Goal: Transaction & Acquisition: Purchase product/service

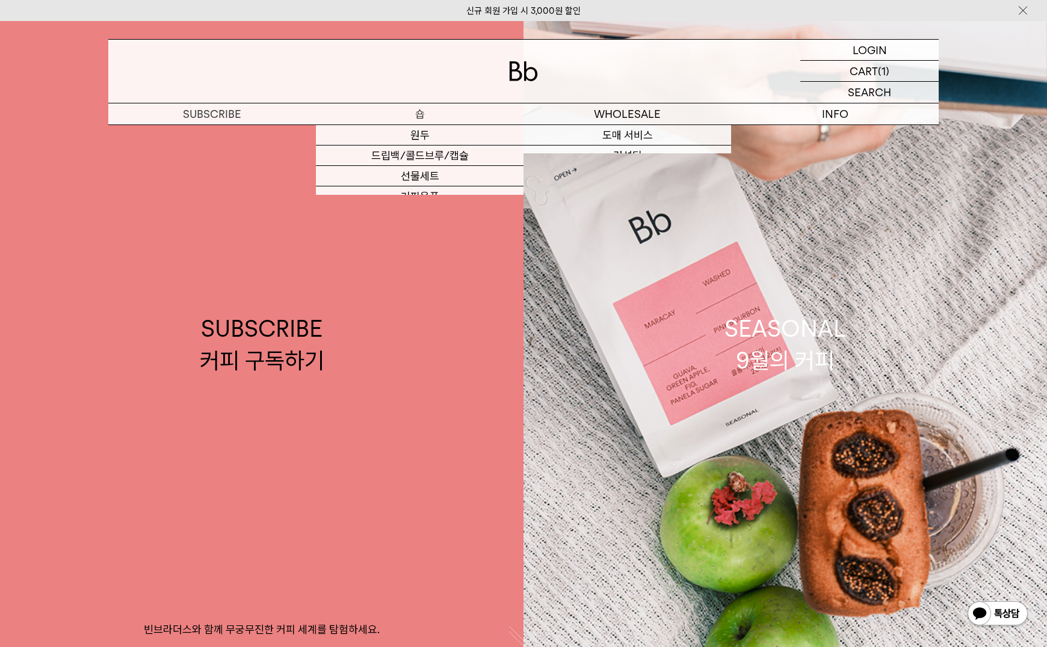
click at [446, 113] on p "숍" at bounding box center [420, 113] width 208 height 21
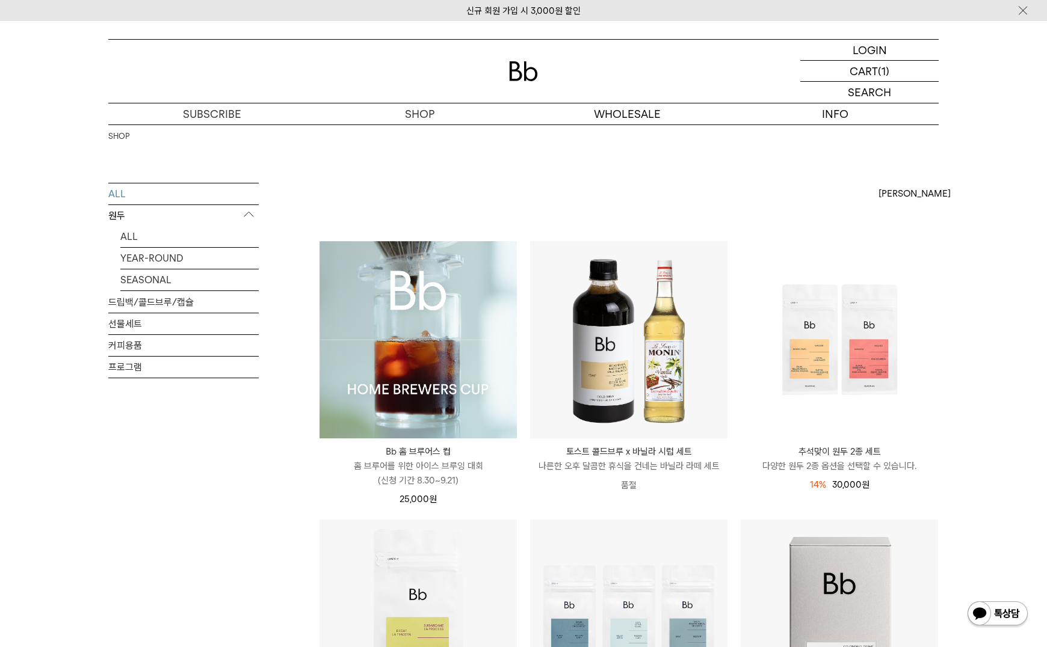
click at [404, 401] on img at bounding box center [418, 339] width 197 height 197
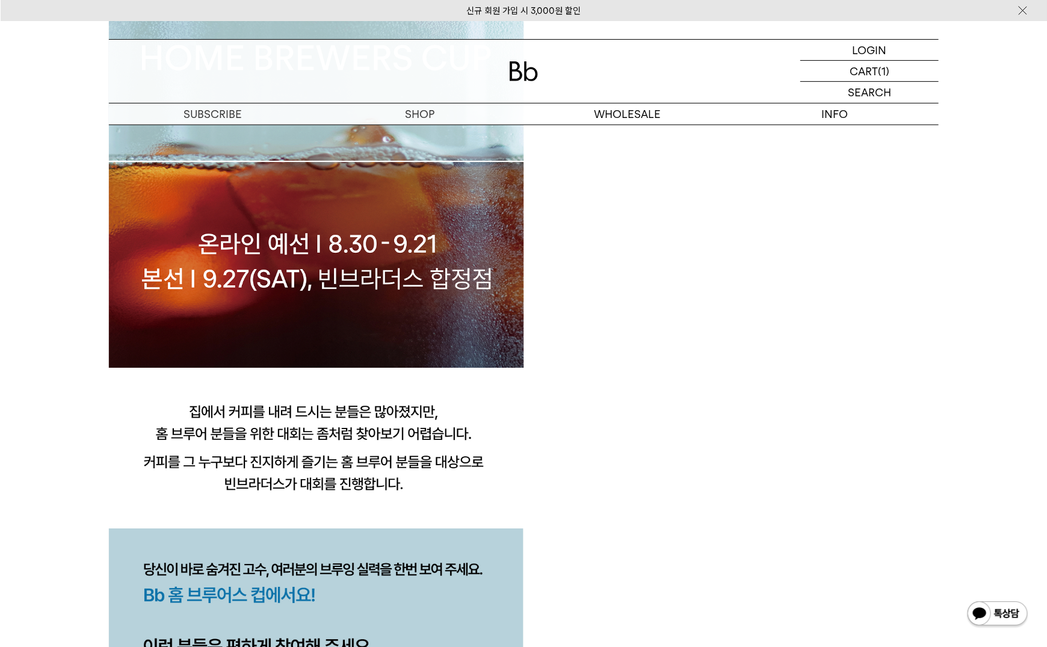
scroll to position [782, 0]
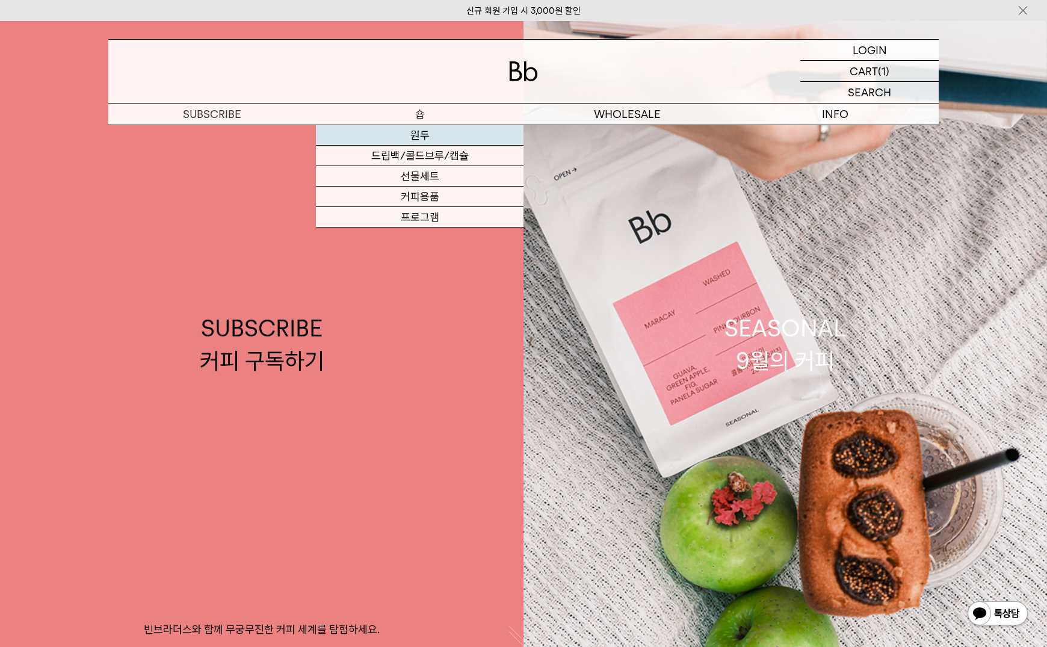
click at [427, 133] on link "원두" at bounding box center [420, 135] width 208 height 20
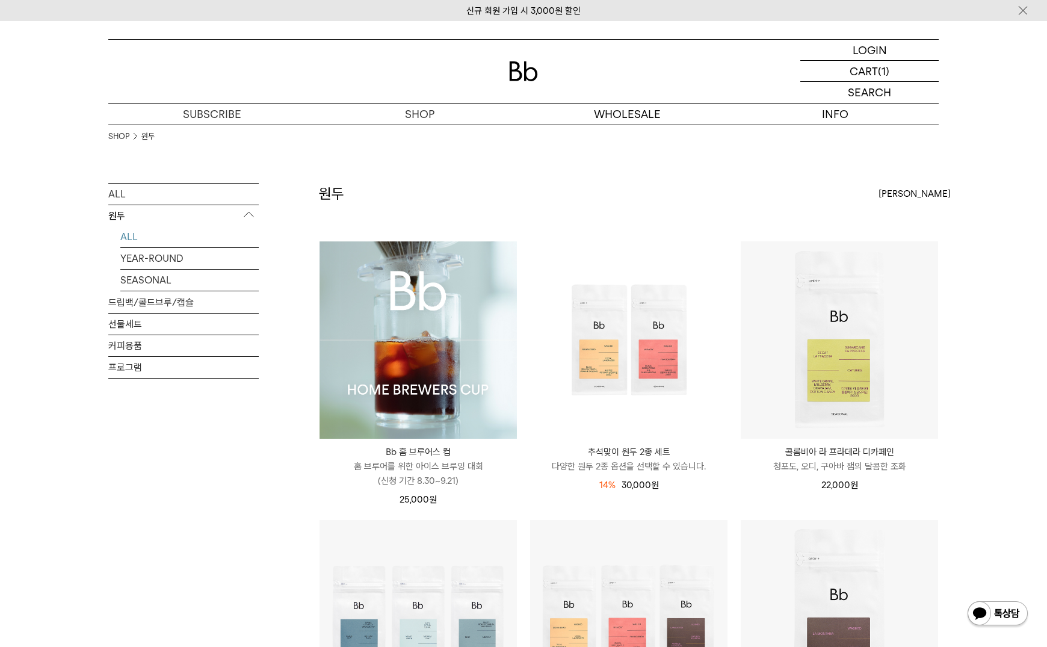
click at [398, 383] on img at bounding box center [418, 339] width 197 height 197
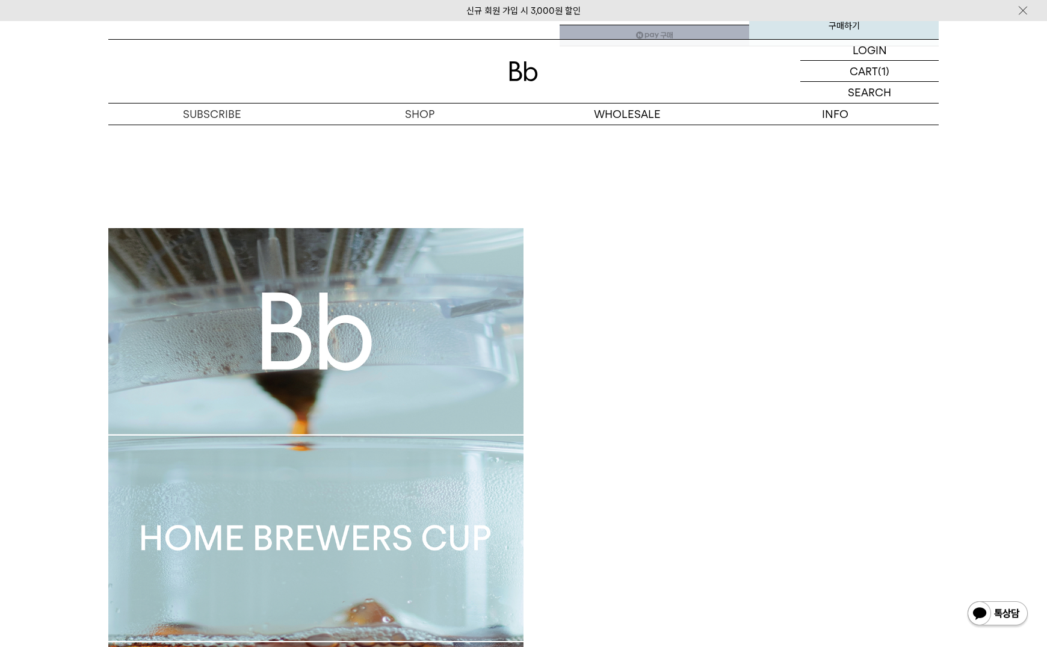
scroll to position [662, 0]
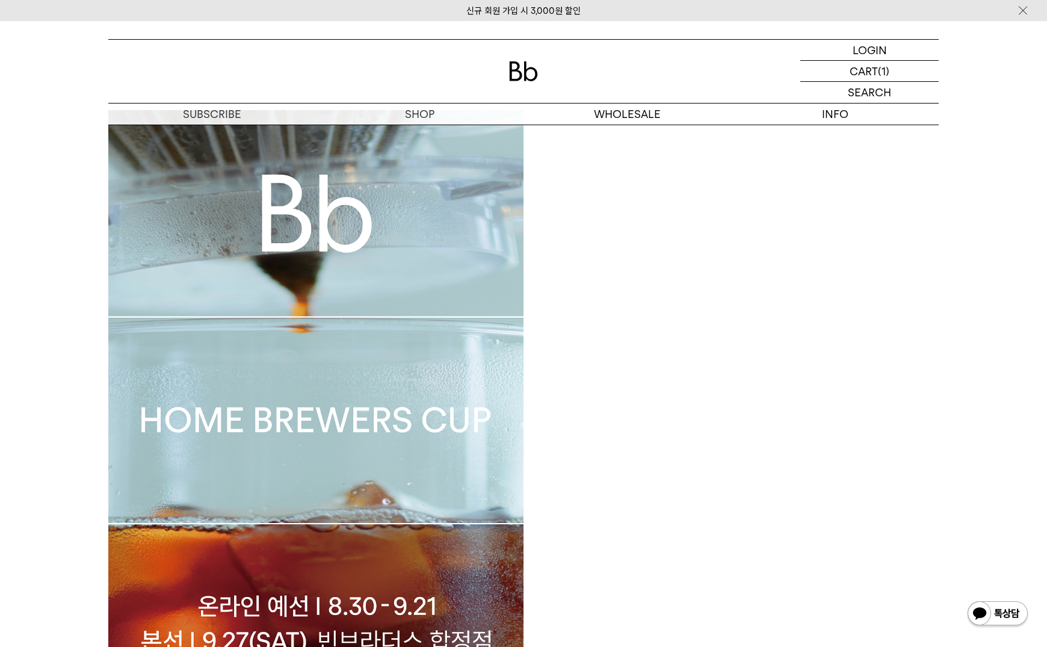
drag, startPoint x: 693, startPoint y: 475, endPoint x: 636, endPoint y: 22, distance: 457.3
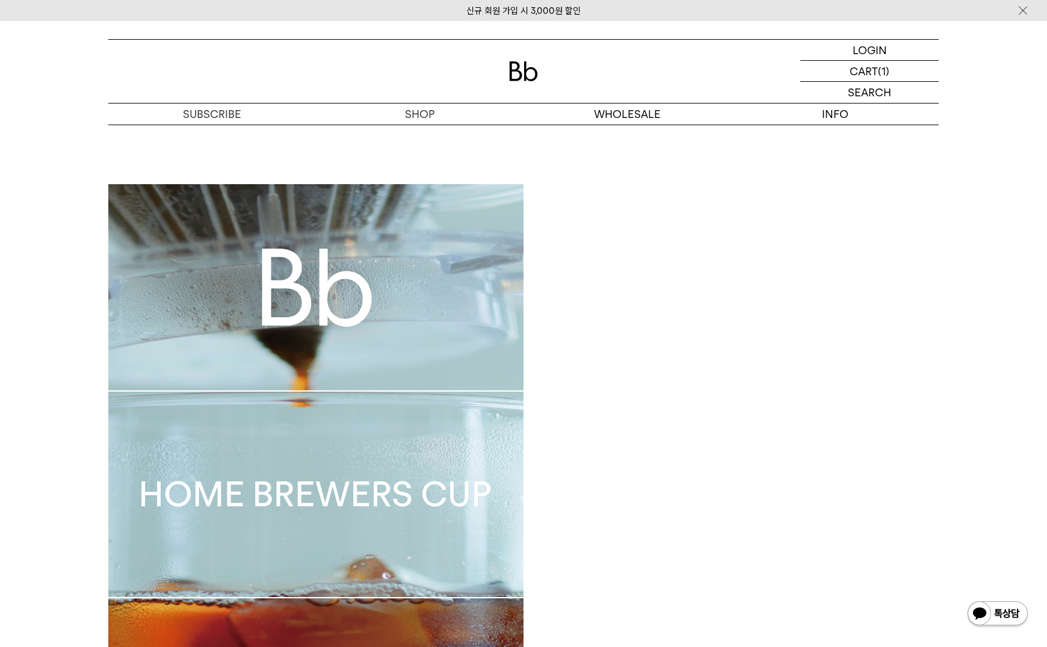
scroll to position [602, 0]
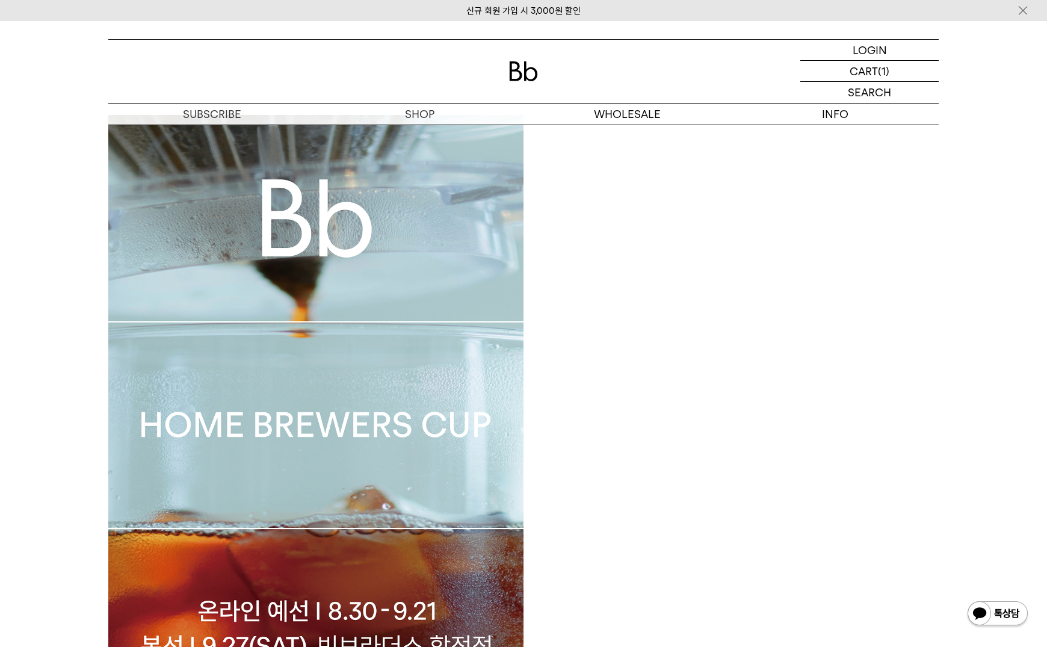
scroll to position [782, 0]
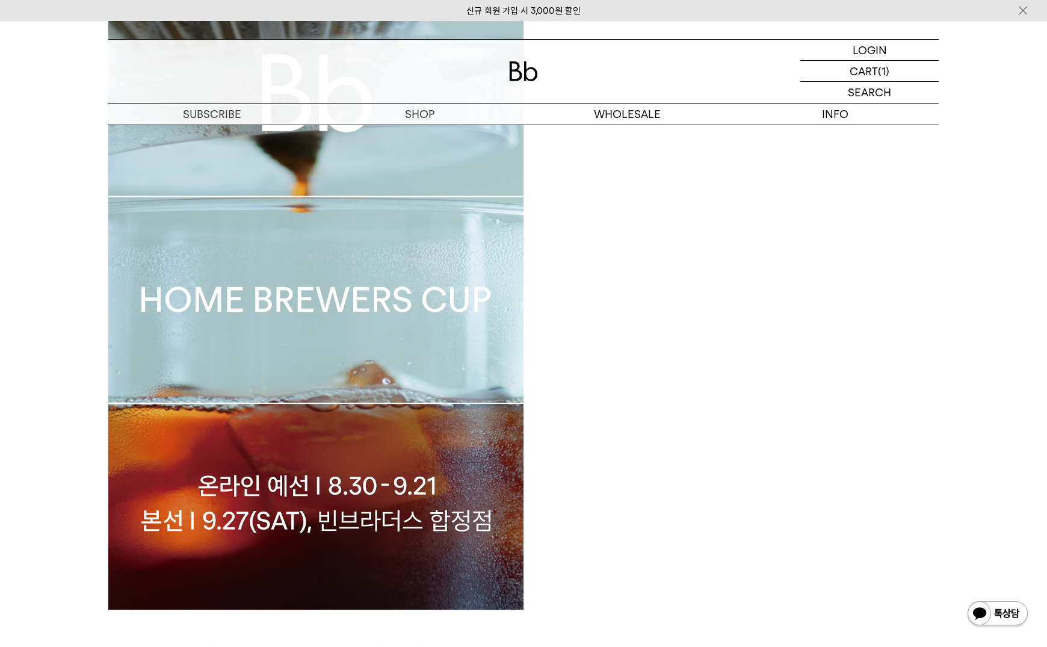
drag, startPoint x: 625, startPoint y: 425, endPoint x: 280, endPoint y: 389, distance: 347.3
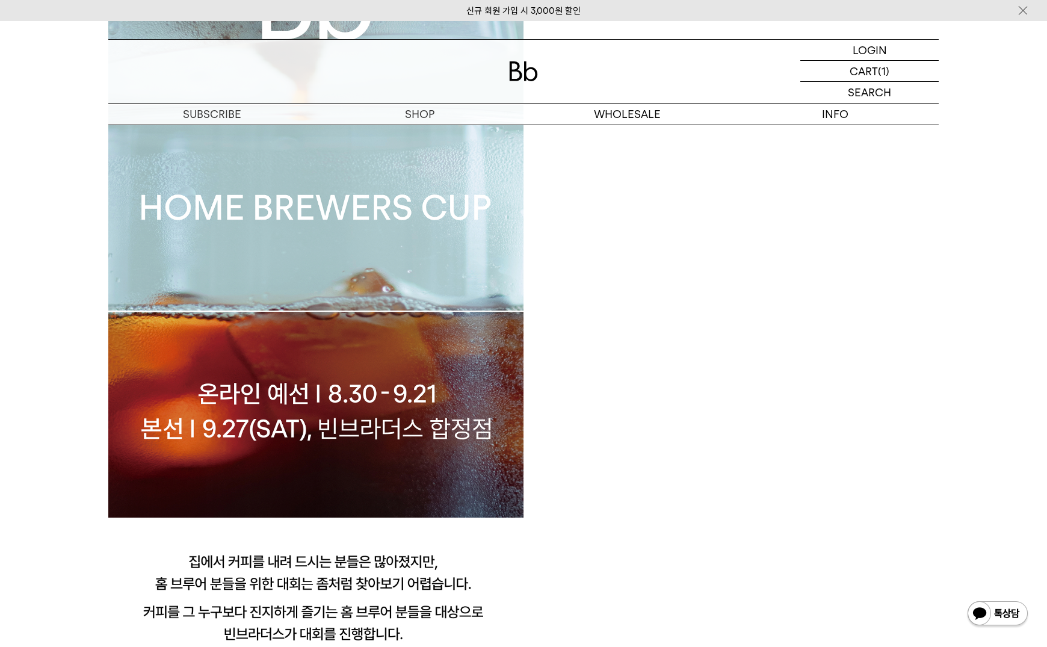
scroll to position [1023, 0]
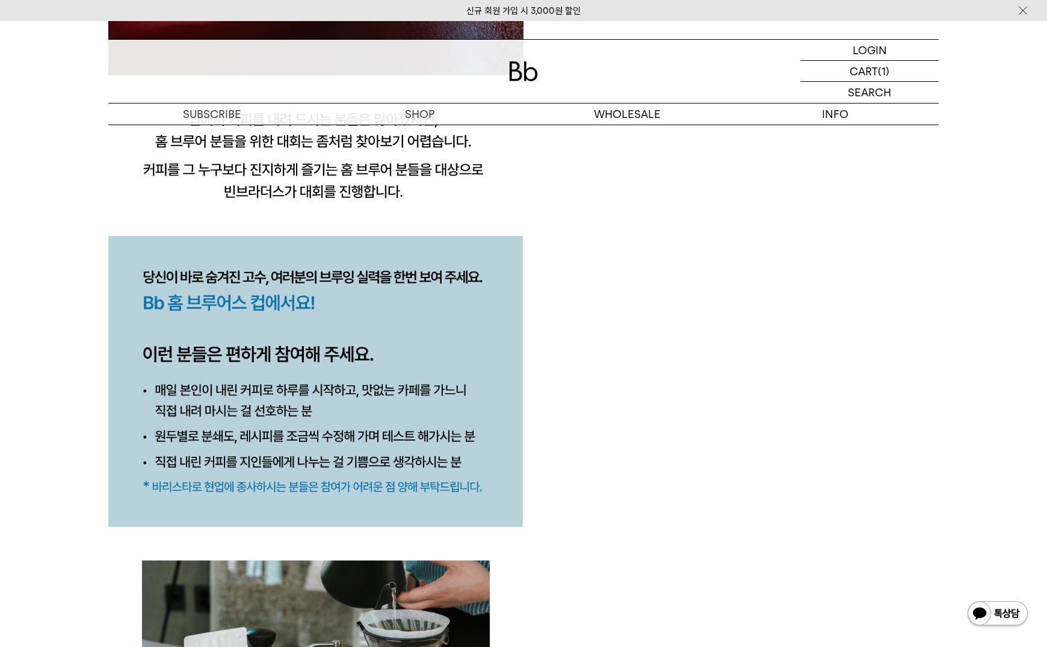
scroll to position [1324, 0]
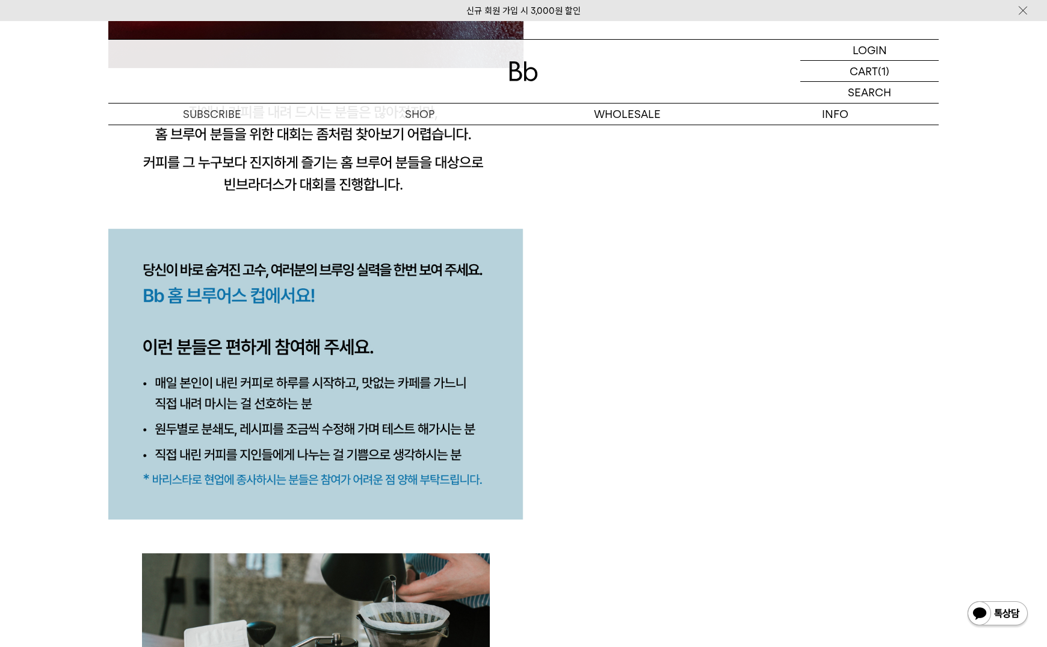
drag, startPoint x: 668, startPoint y: 338, endPoint x: 110, endPoint y: 301, distance: 559.0
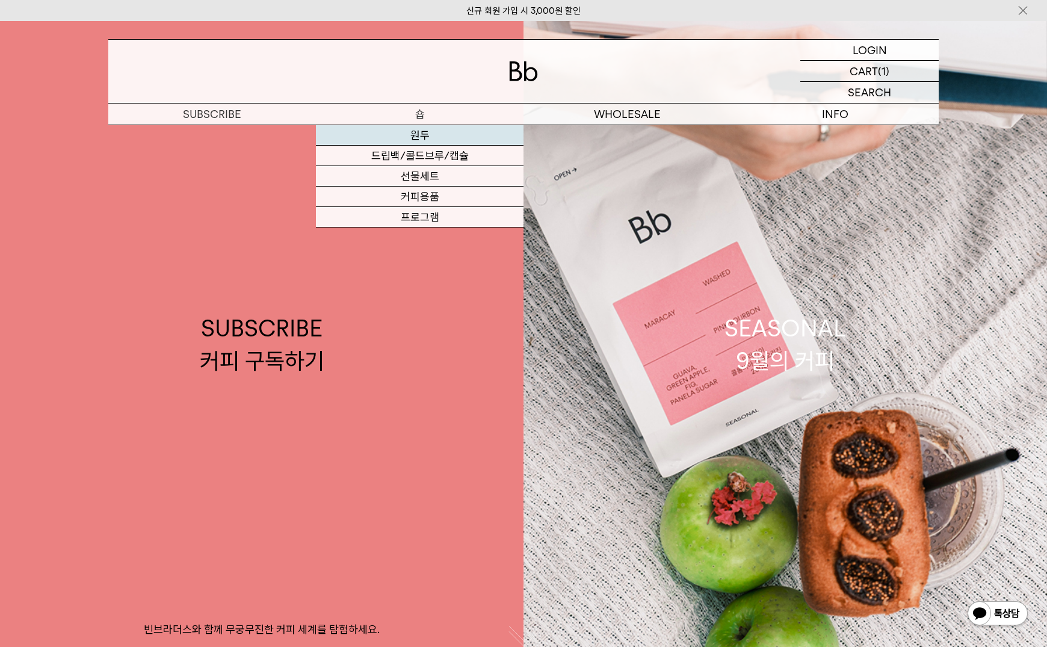
click at [427, 140] on link "원두" at bounding box center [420, 135] width 208 height 20
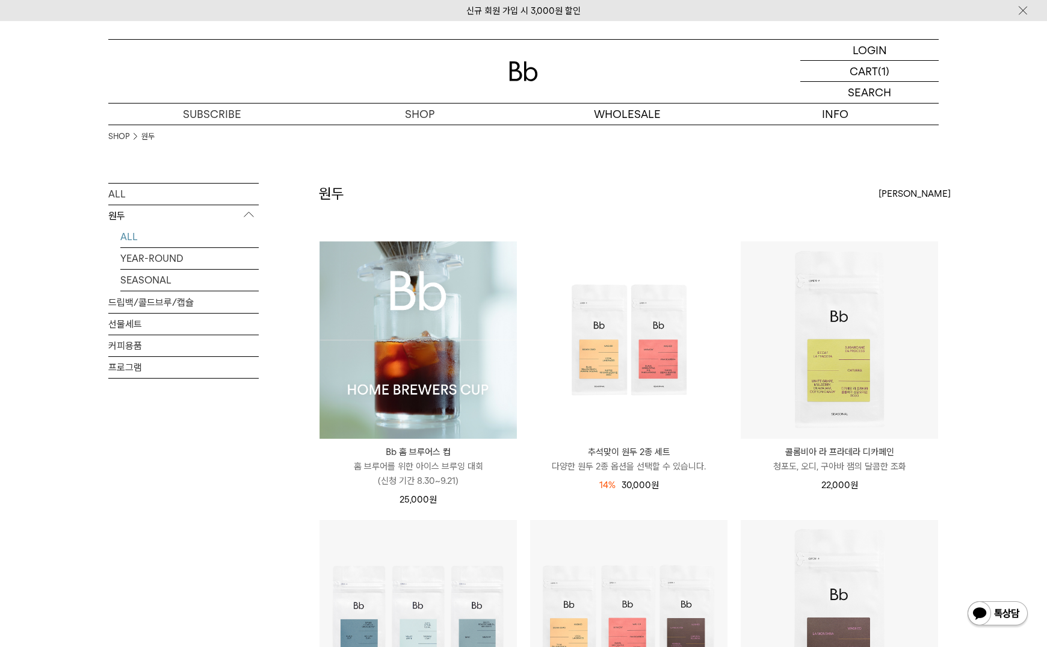
click at [445, 377] on img at bounding box center [418, 339] width 197 height 197
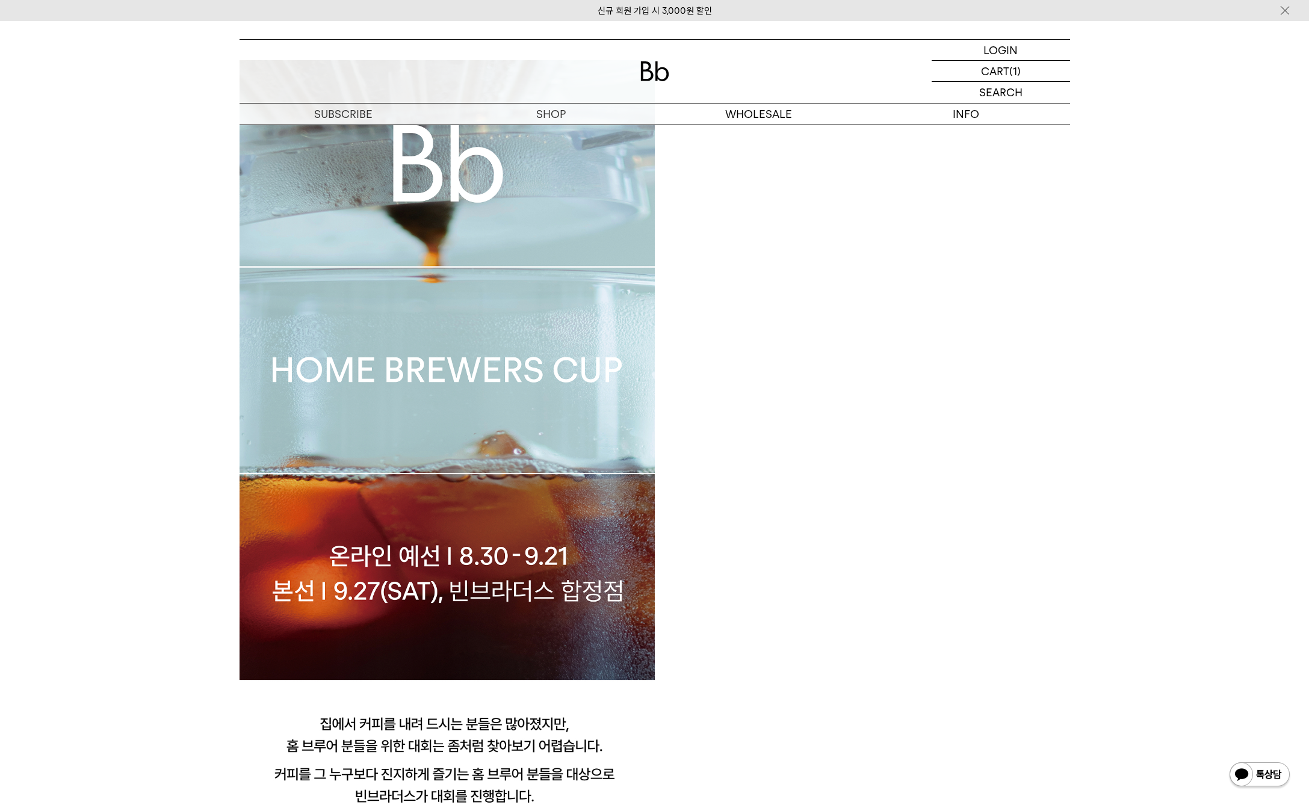
scroll to position [730, 0]
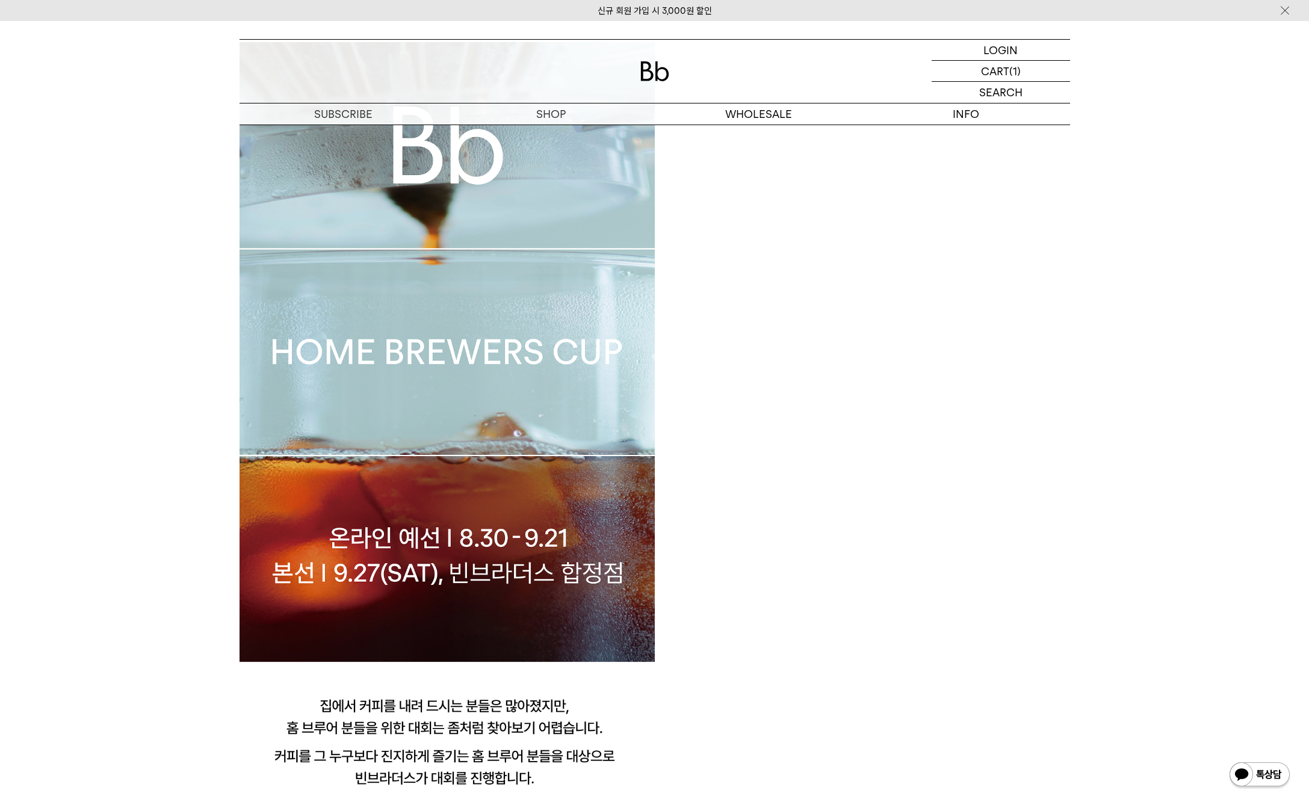
drag, startPoint x: 713, startPoint y: 608, endPoint x: 199, endPoint y: 505, distance: 524.5
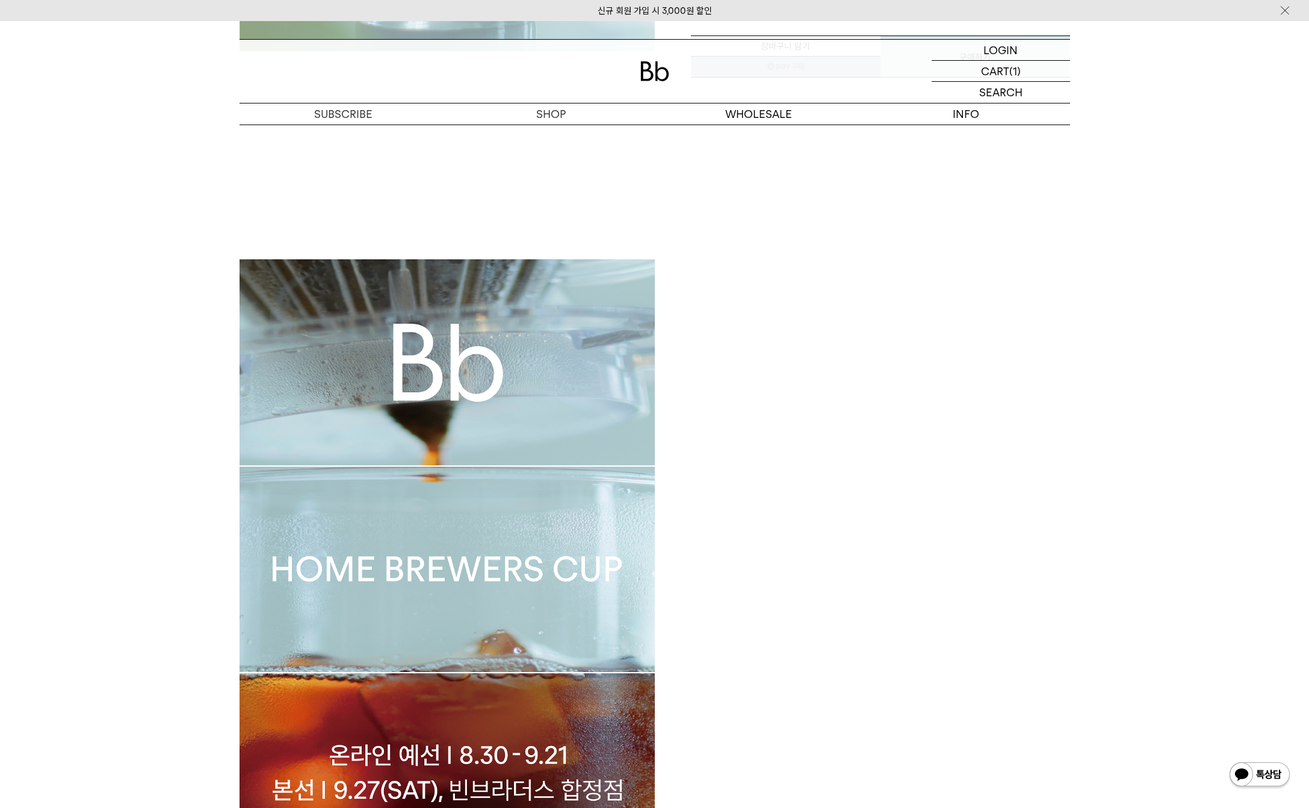
scroll to position [504, 0]
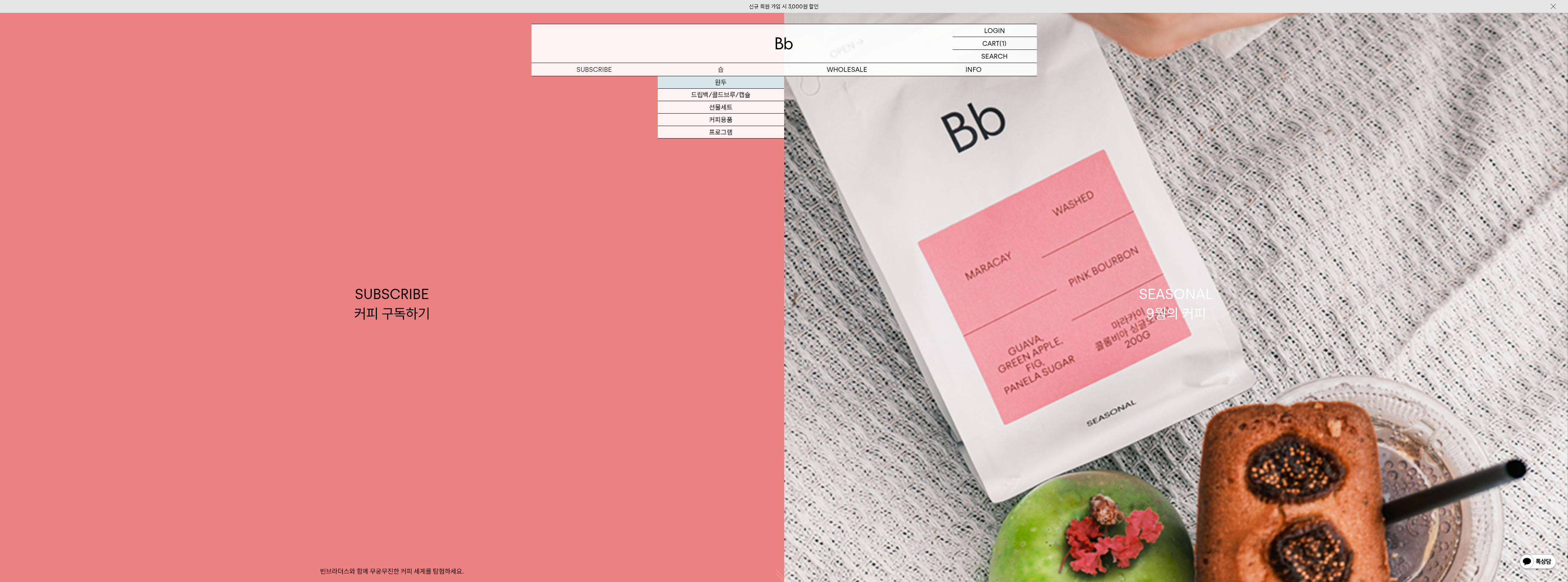
click at [730, 83] on link "원두" at bounding box center [721, 82] width 127 height 12
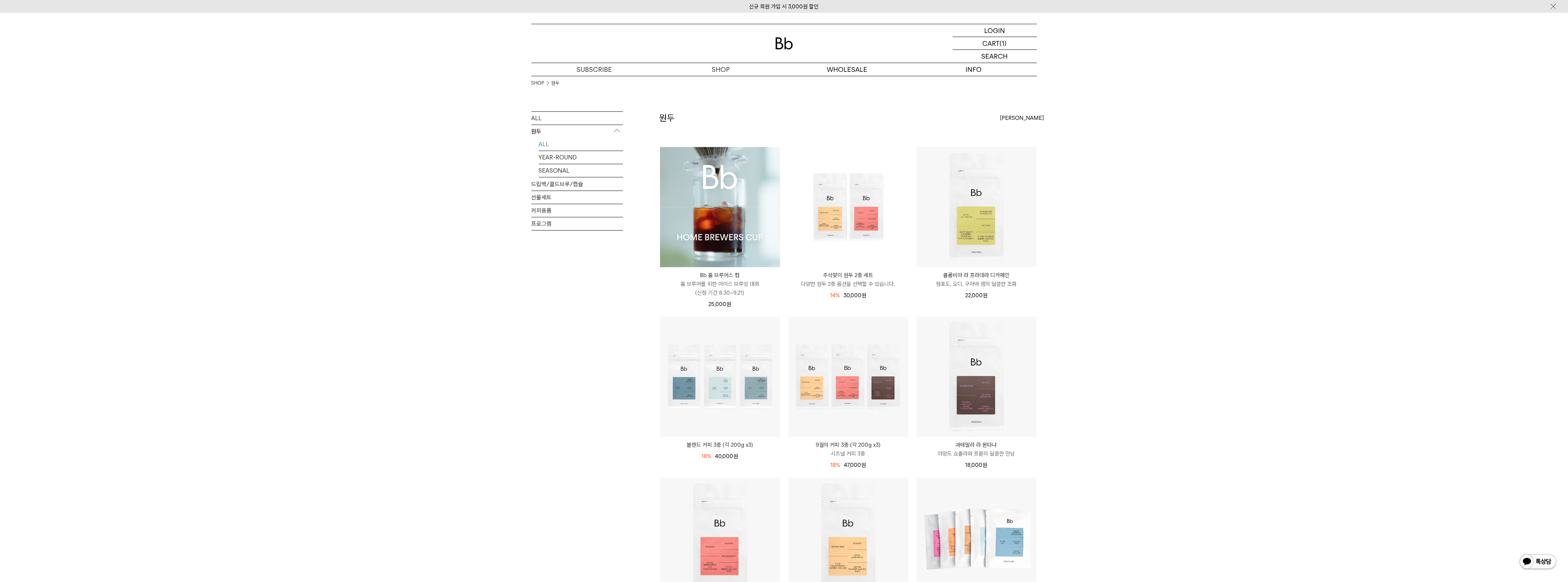
click at [718, 206] on img at bounding box center [719, 206] width 120 height 120
